Goal: Task Accomplishment & Management: Use online tool/utility

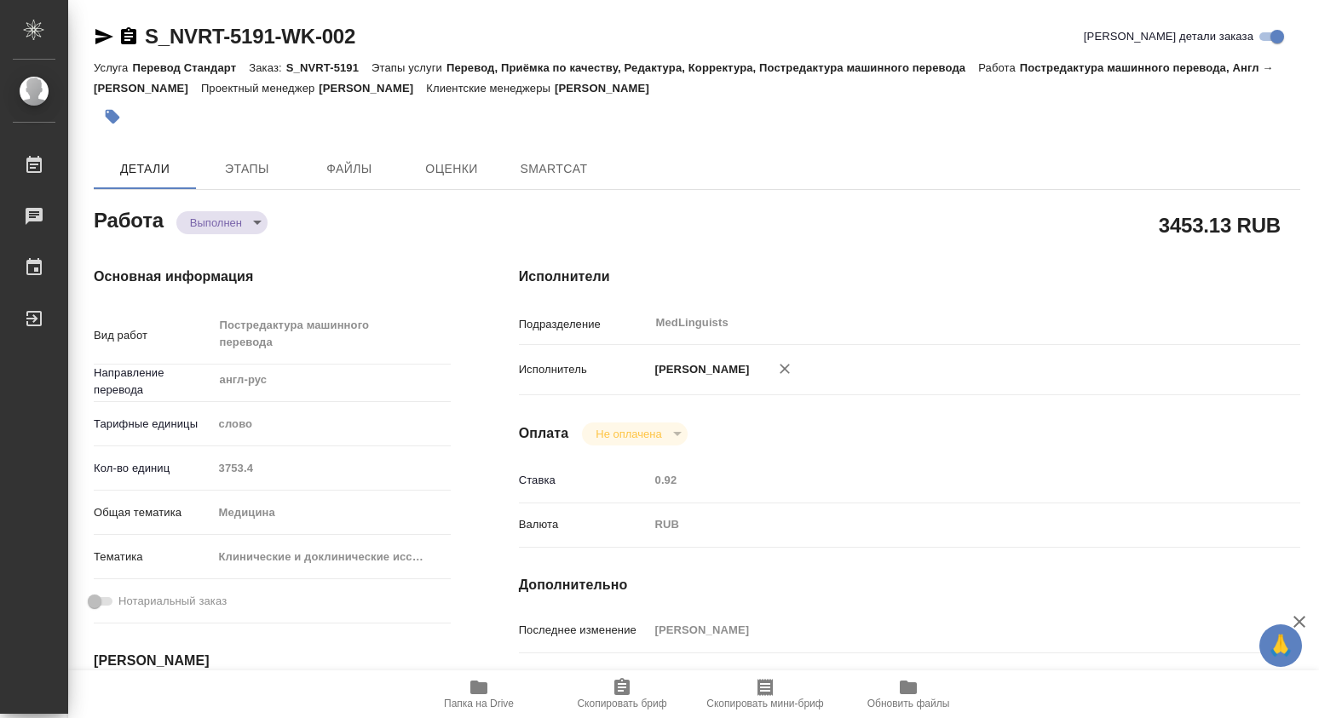
type textarea "x"
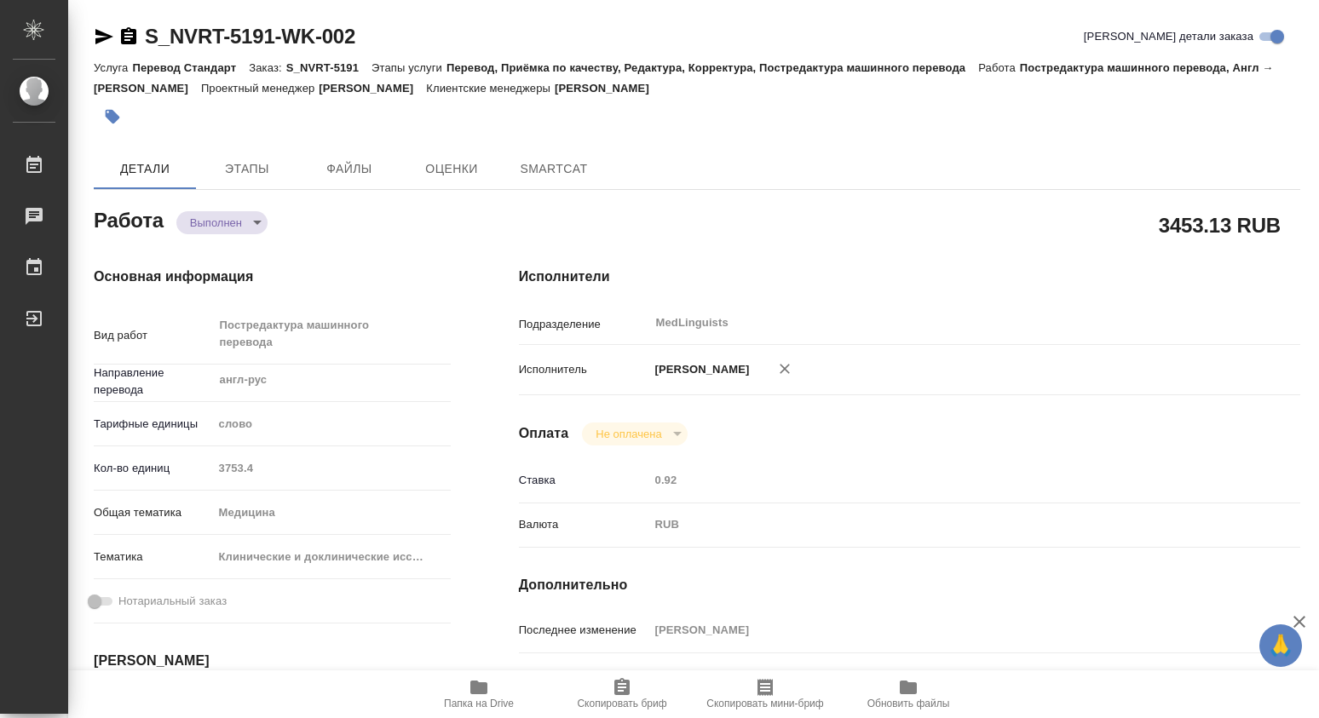
type textarea "x"
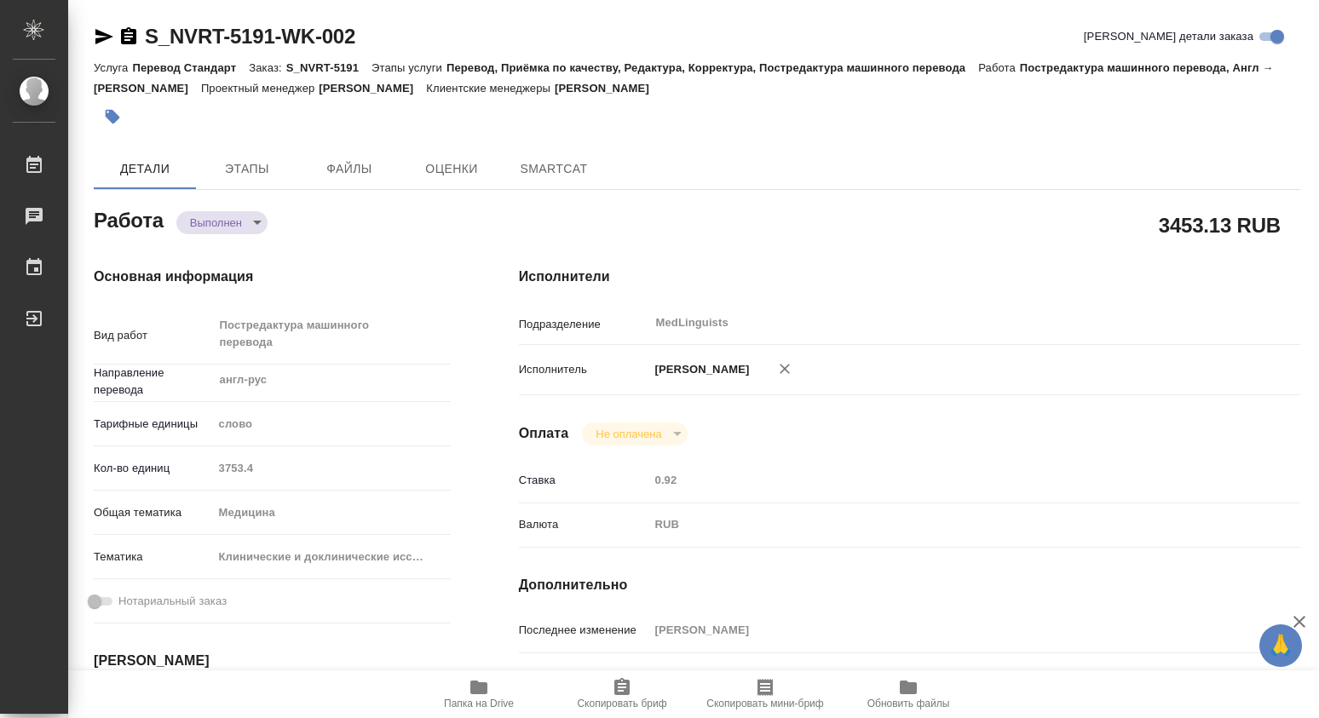
type textarea "x"
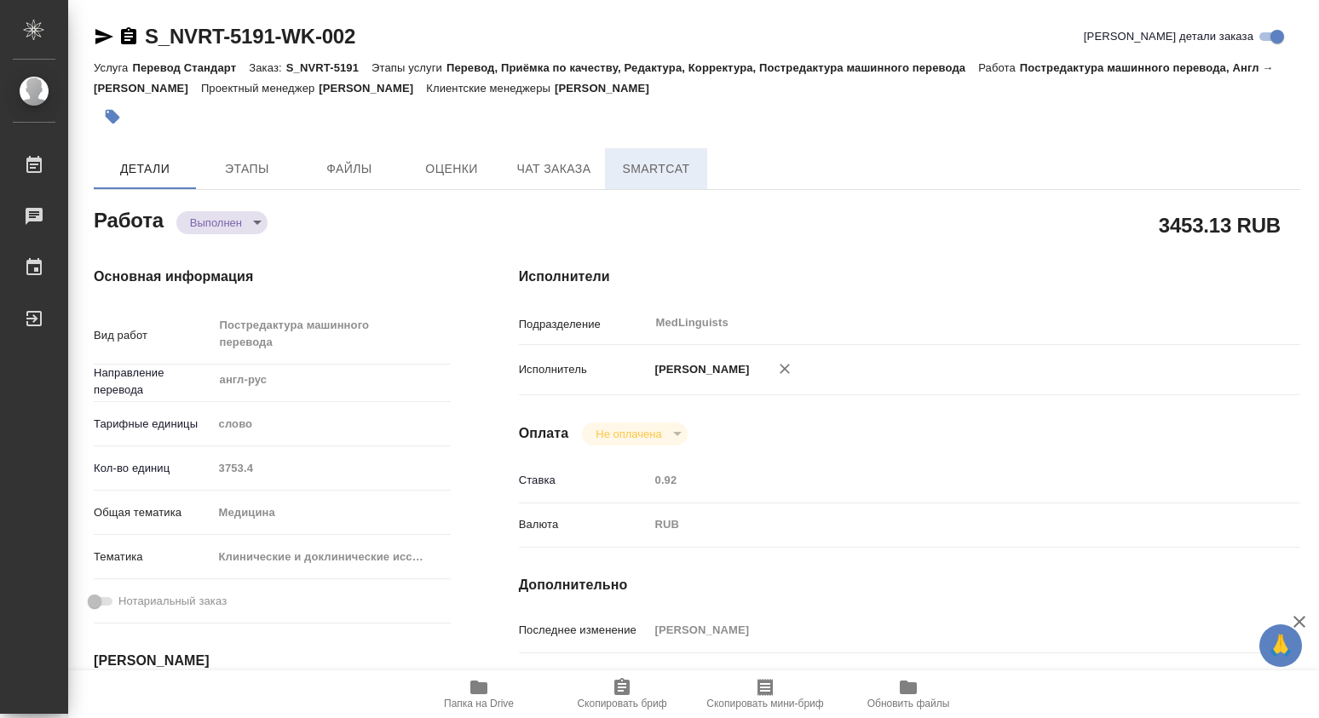
click at [641, 168] on span "SmartCat" at bounding box center [656, 168] width 82 height 21
type textarea "x"
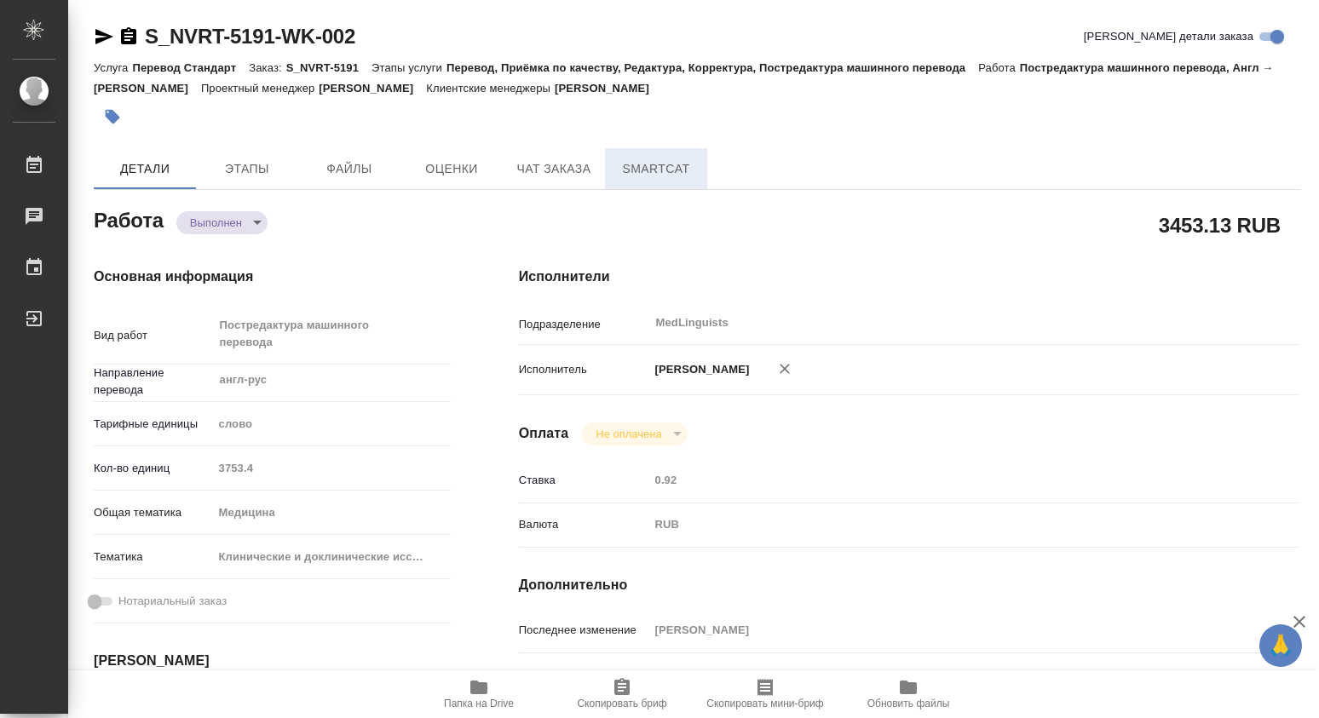
type textarea "x"
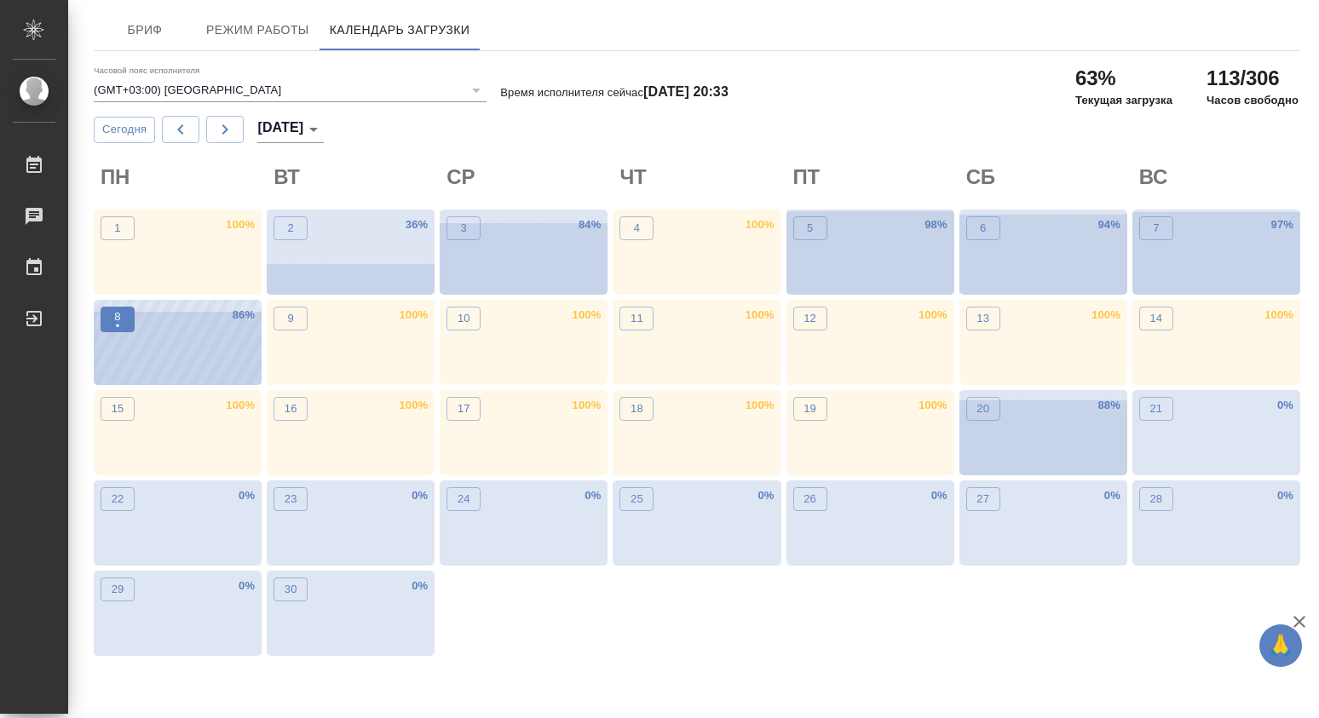
click at [115, 319] on p "•" at bounding box center [117, 326] width 6 height 17
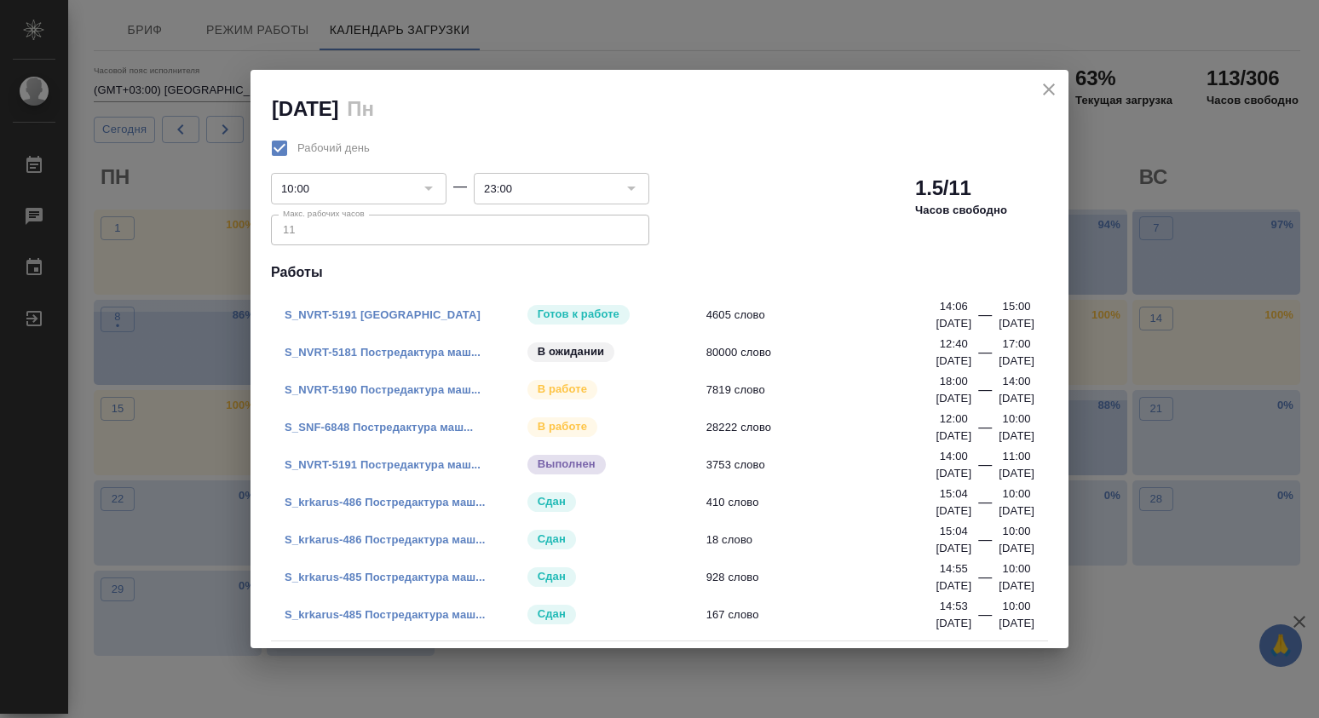
click at [351, 314] on link "S_NVRT-5191 Перевод" at bounding box center [383, 314] width 196 height 13
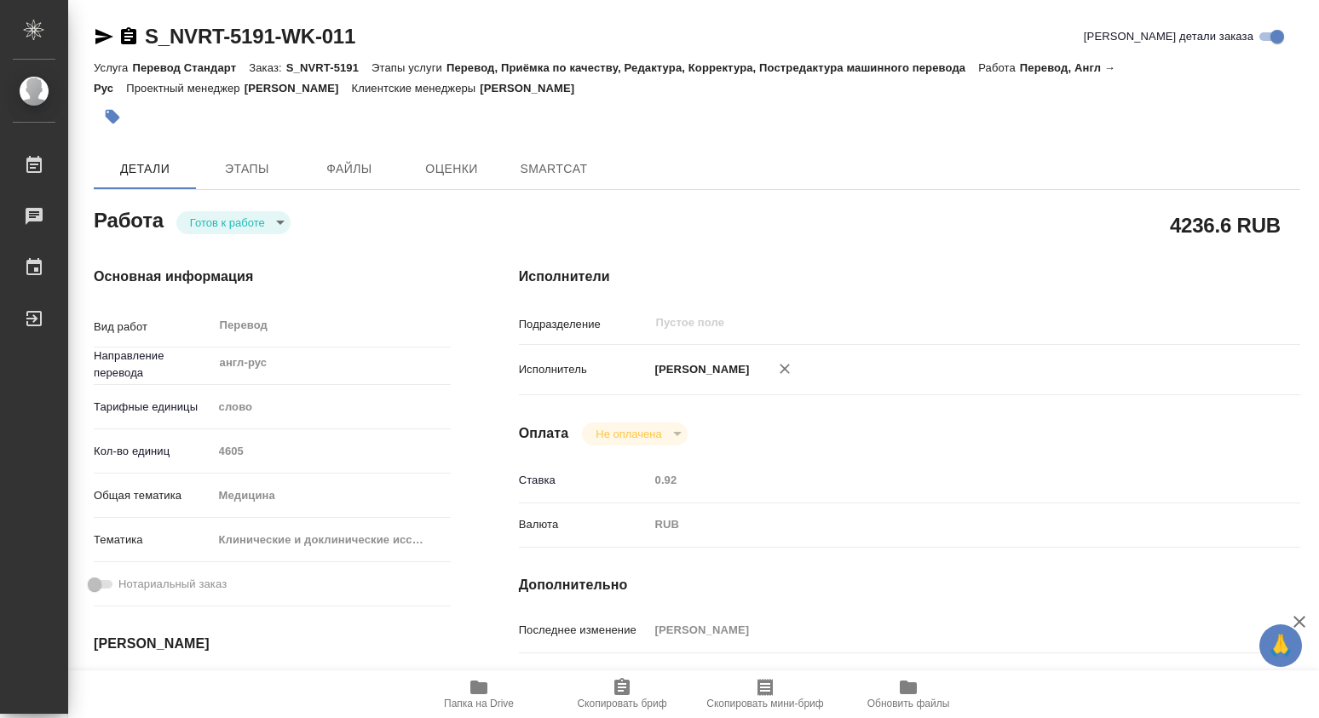
type textarea "x"
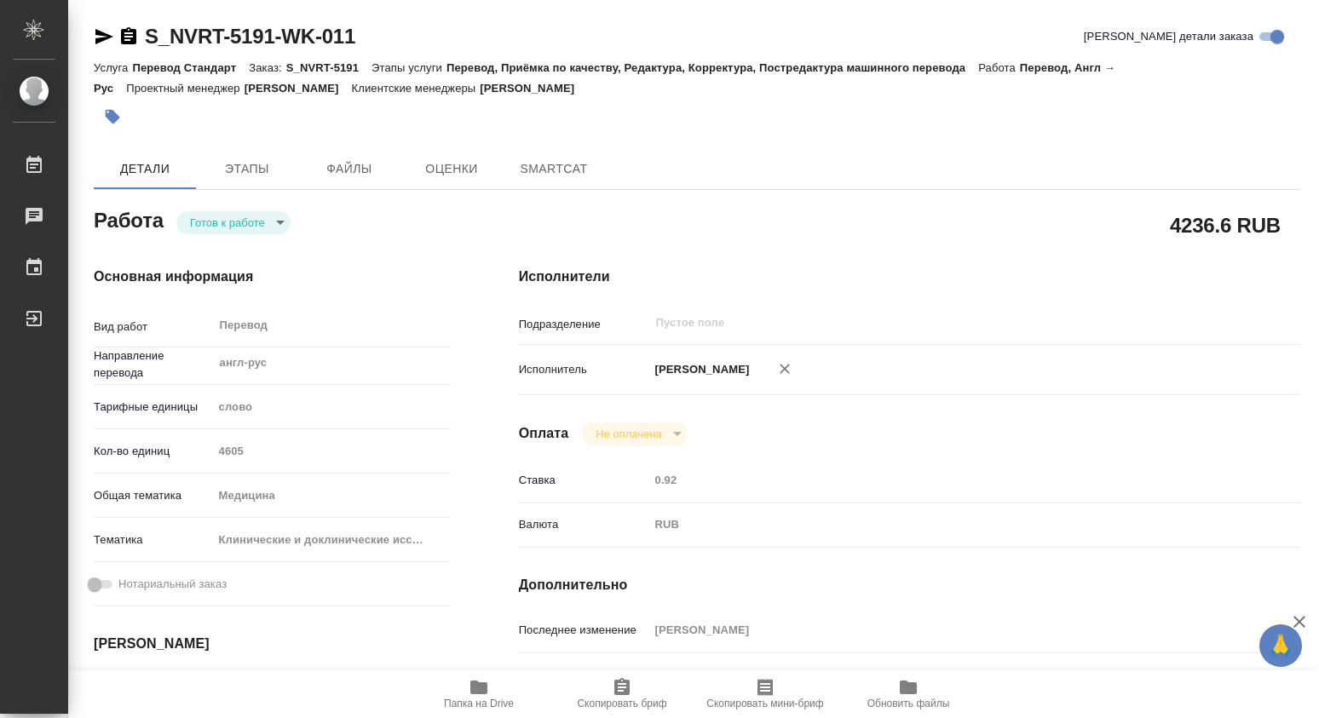
type textarea "x"
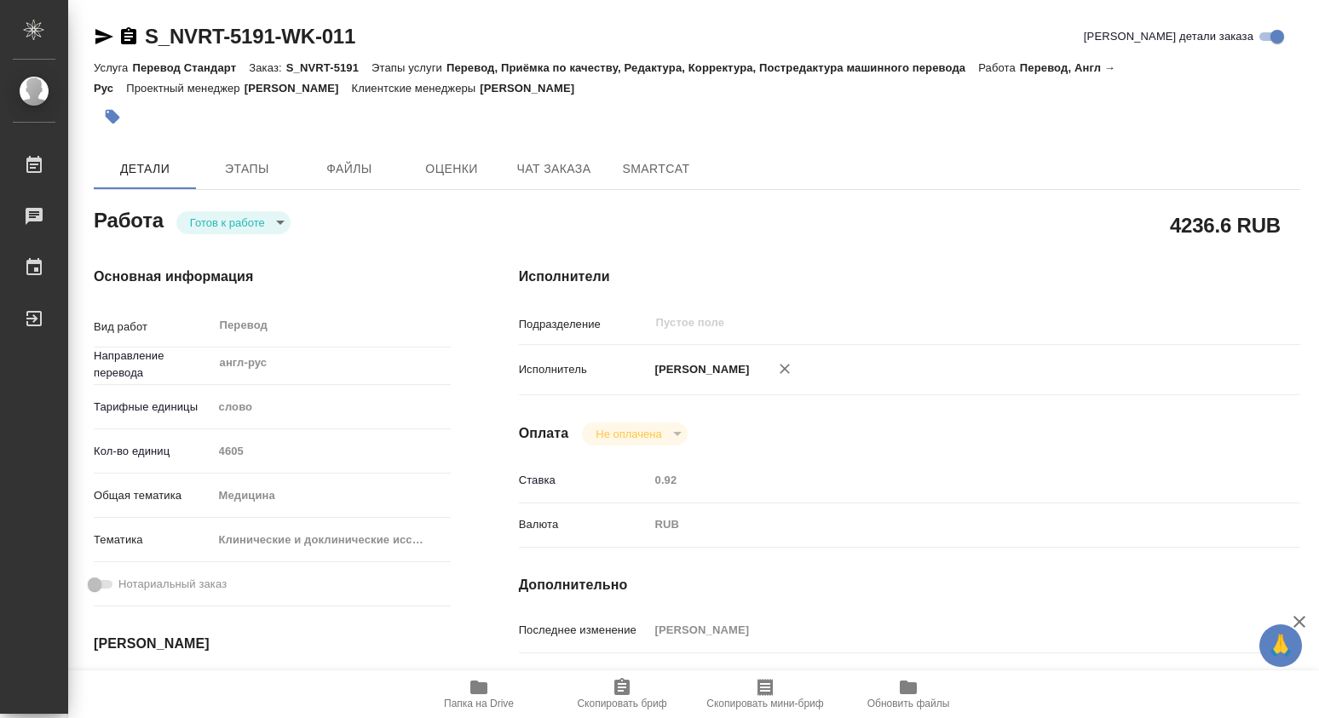
type textarea "x"
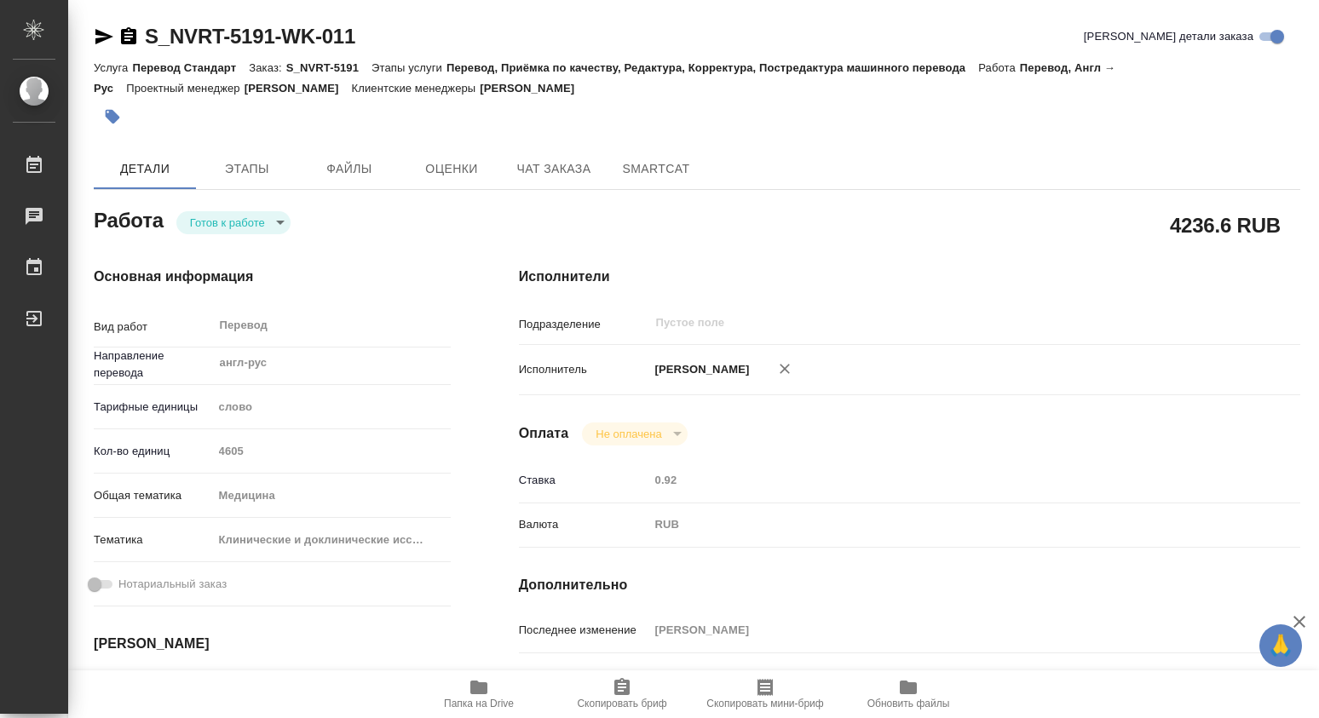
type textarea "x"
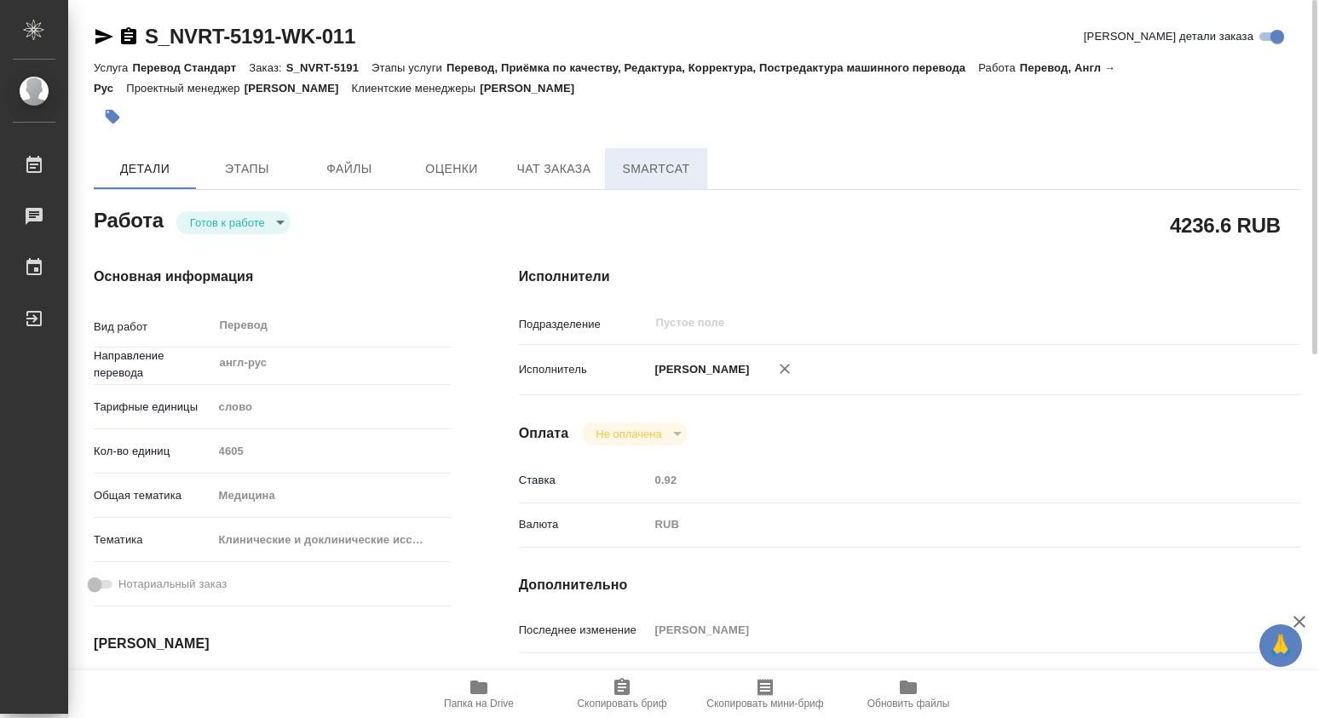
click at [637, 162] on span "SmartCat" at bounding box center [656, 168] width 82 height 21
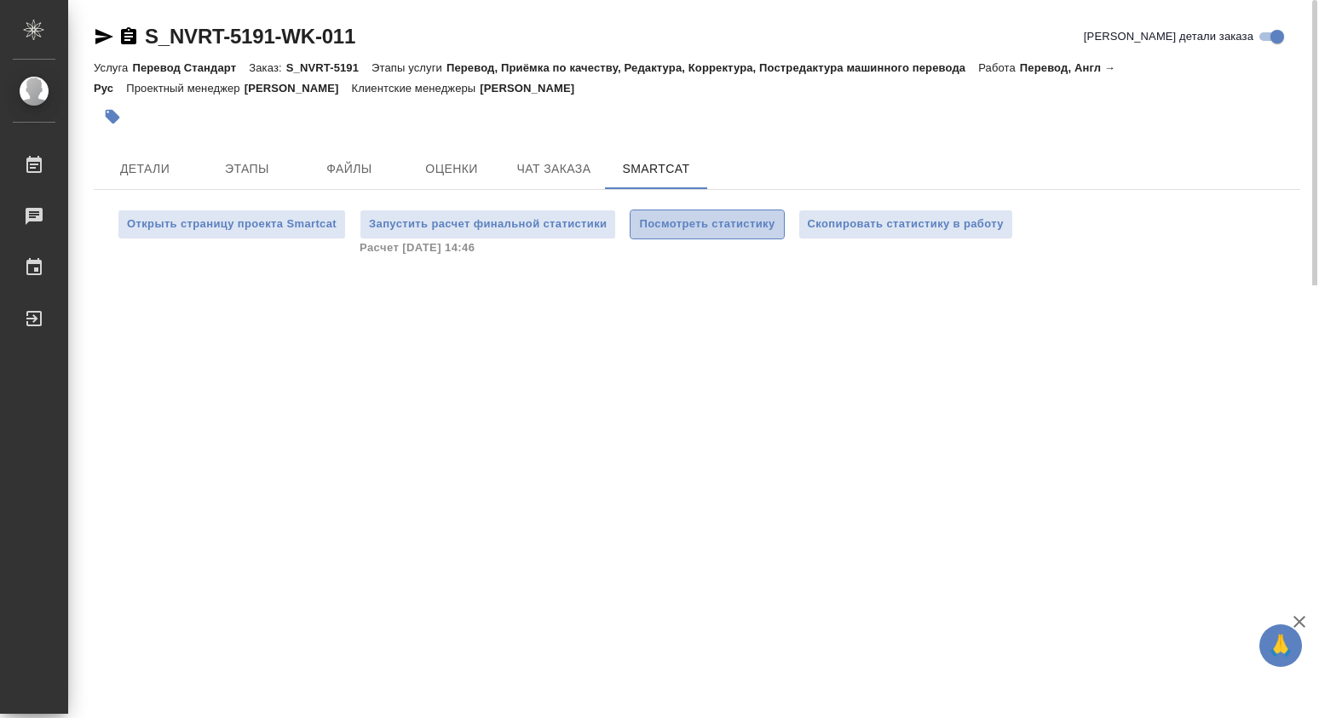
click at [703, 229] on span "Посмотреть статистику" at bounding box center [706, 225] width 135 height 20
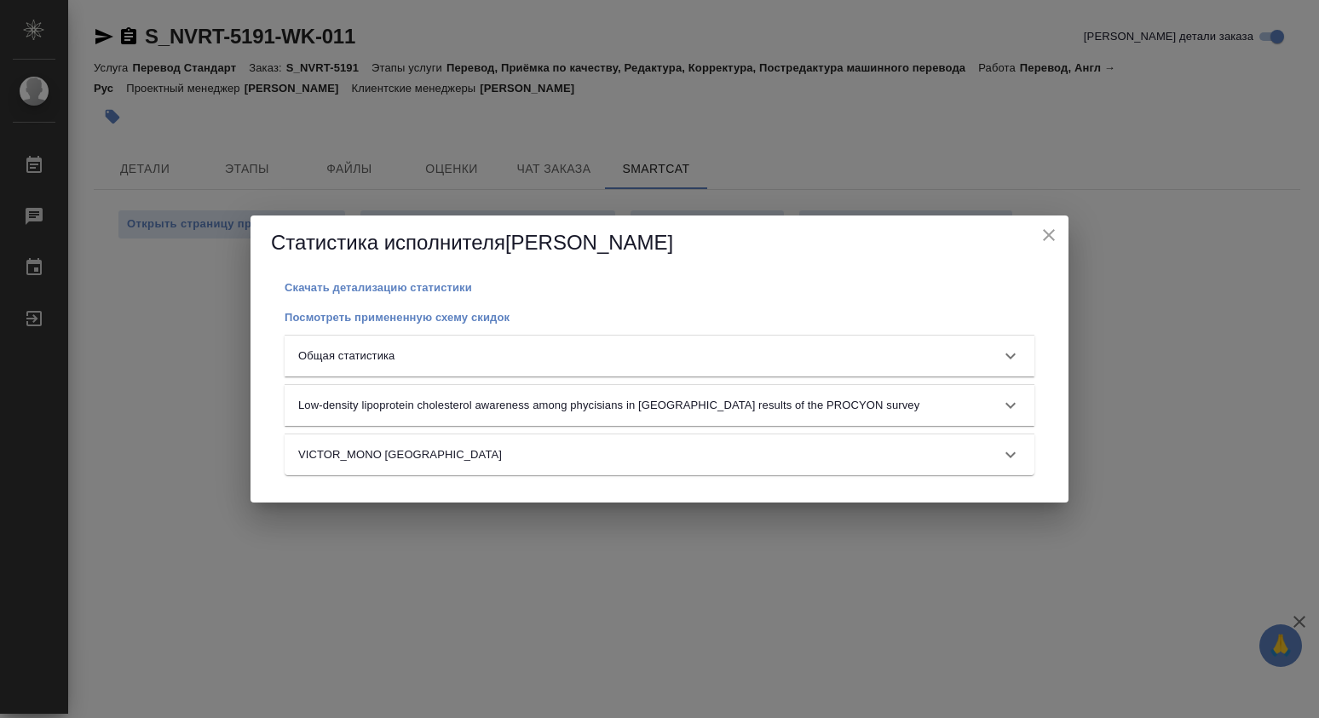
click at [1012, 353] on icon at bounding box center [1010, 356] width 20 height 20
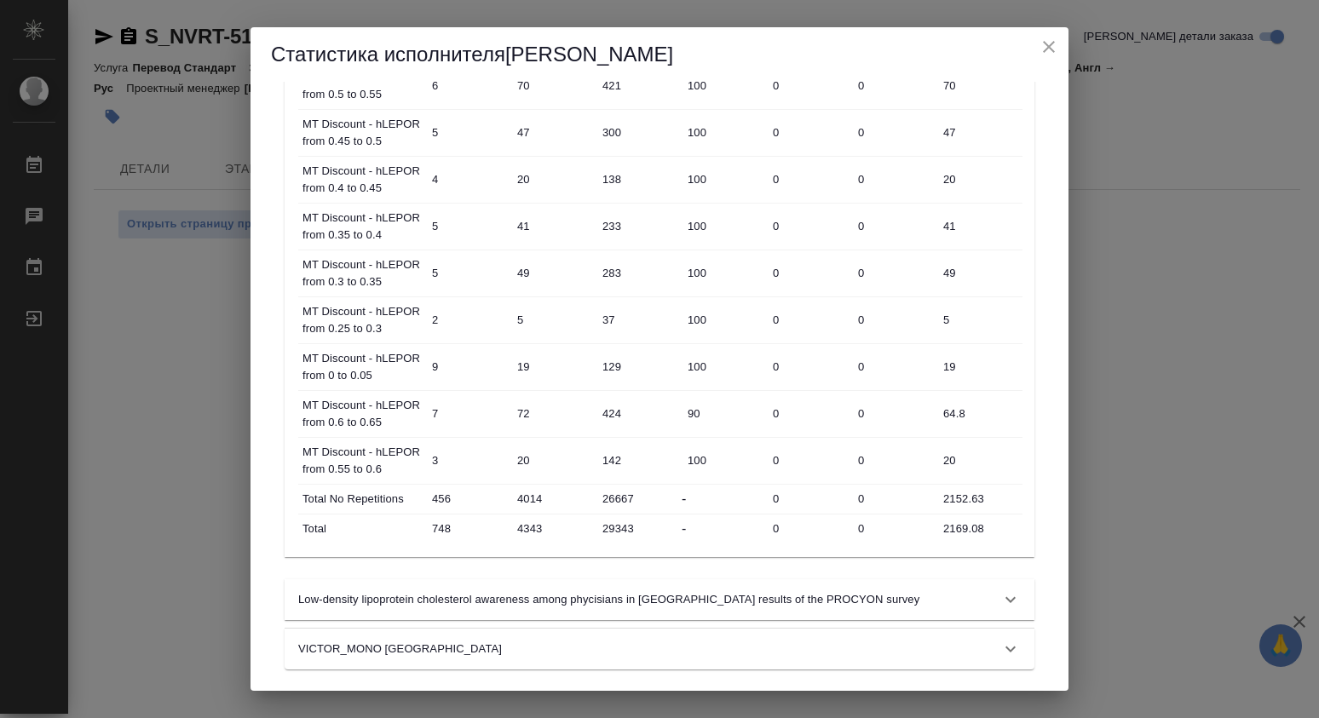
scroll to position [880, 0]
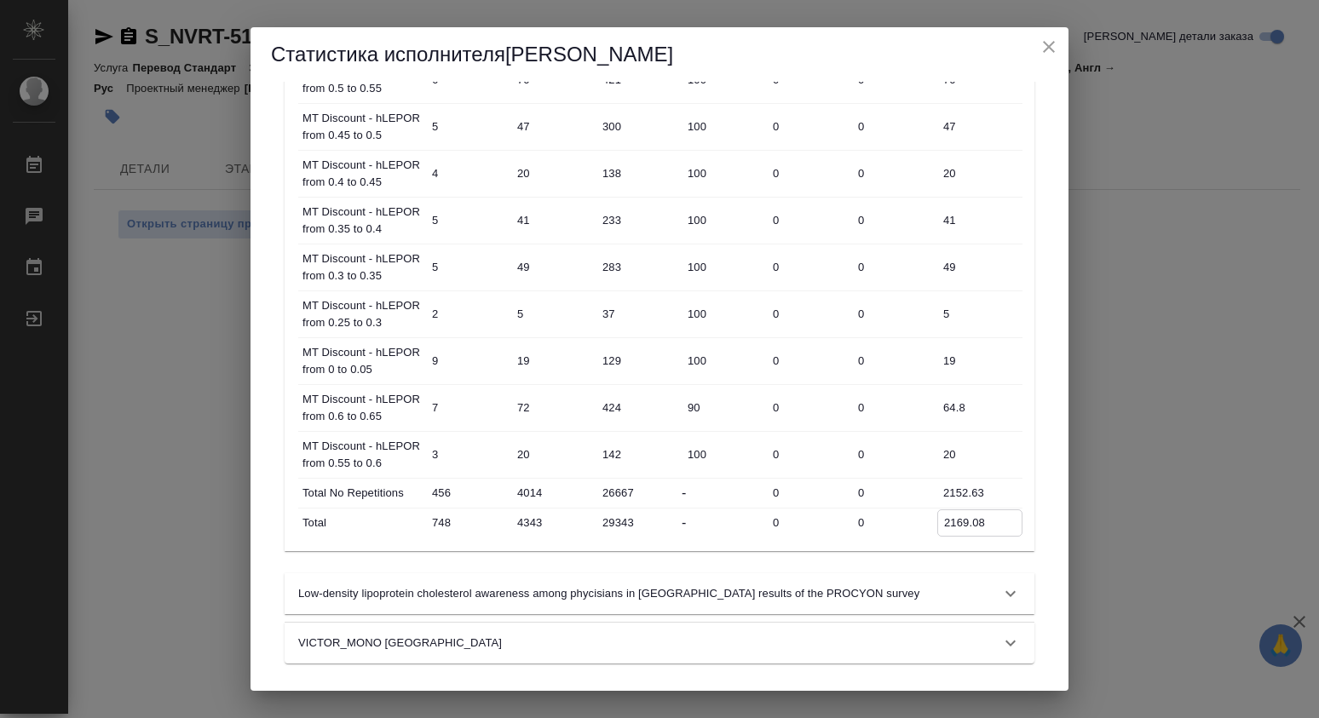
drag, startPoint x: 985, startPoint y: 524, endPoint x: 921, endPoint y: 521, distance: 63.9
click at [921, 521] on div "Total 748 4343 29343 - 0 0 2169.08" at bounding box center [660, 523] width 724 height 29
click at [1050, 44] on icon "close" at bounding box center [1049, 47] width 12 height 12
